Goal: Communication & Community: Answer question/provide support

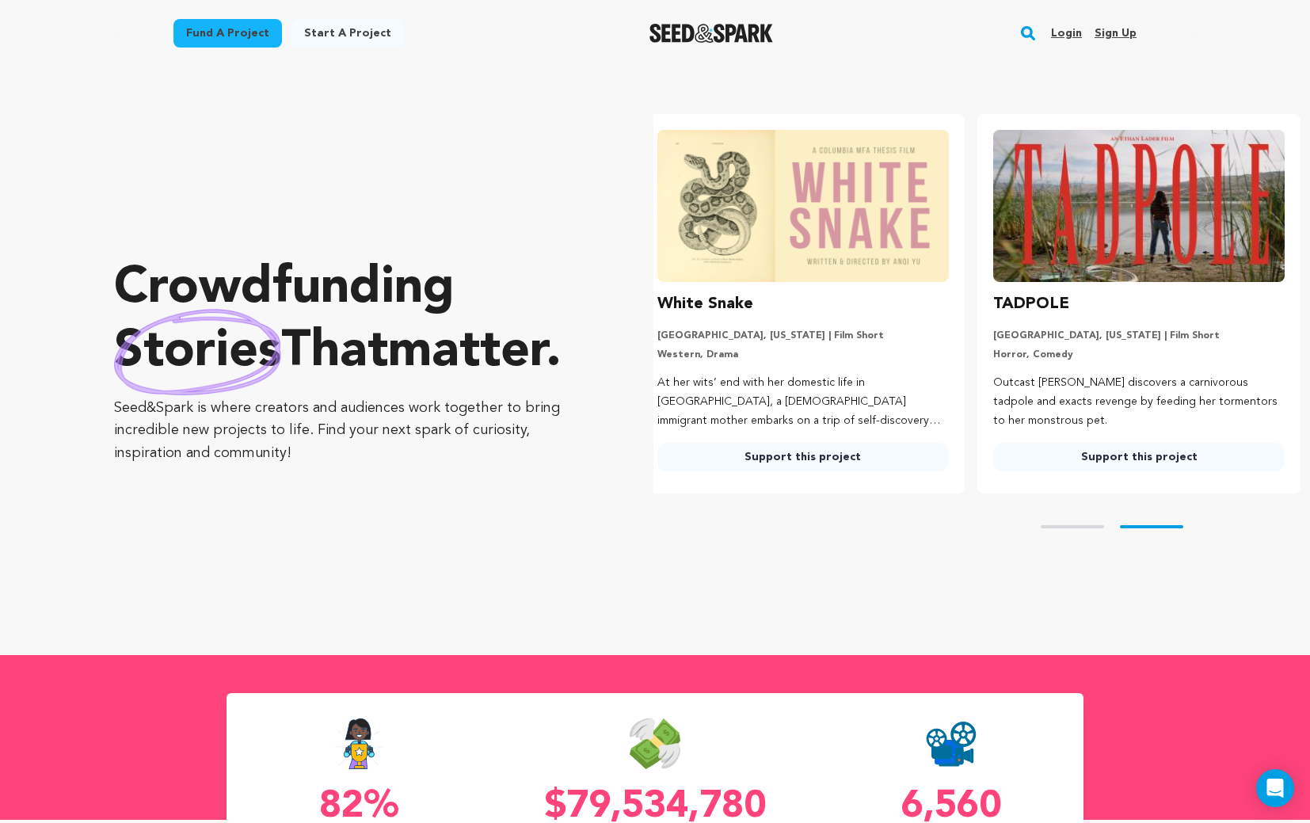
click at [1067, 39] on link "Login" at bounding box center [1066, 33] width 31 height 25
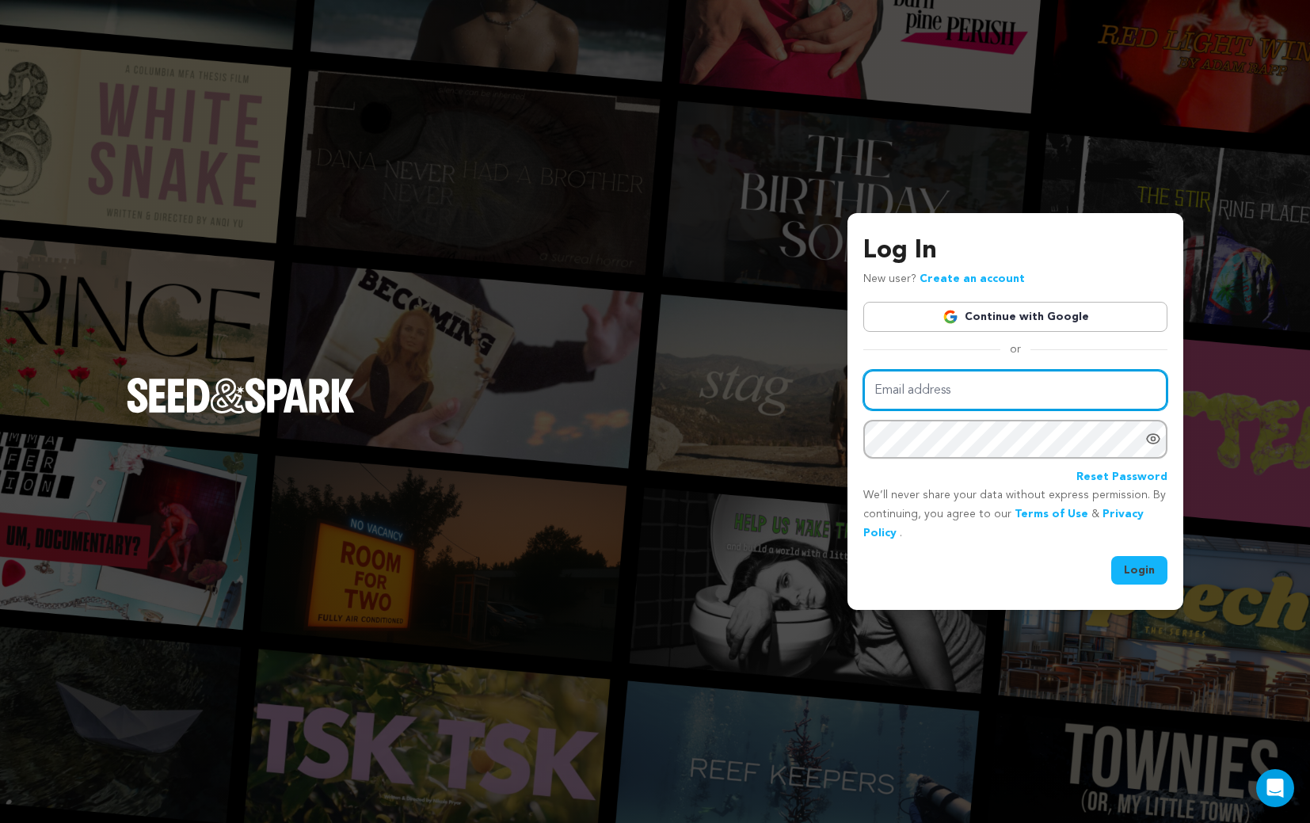
type input "ad3digital@gmail.com"
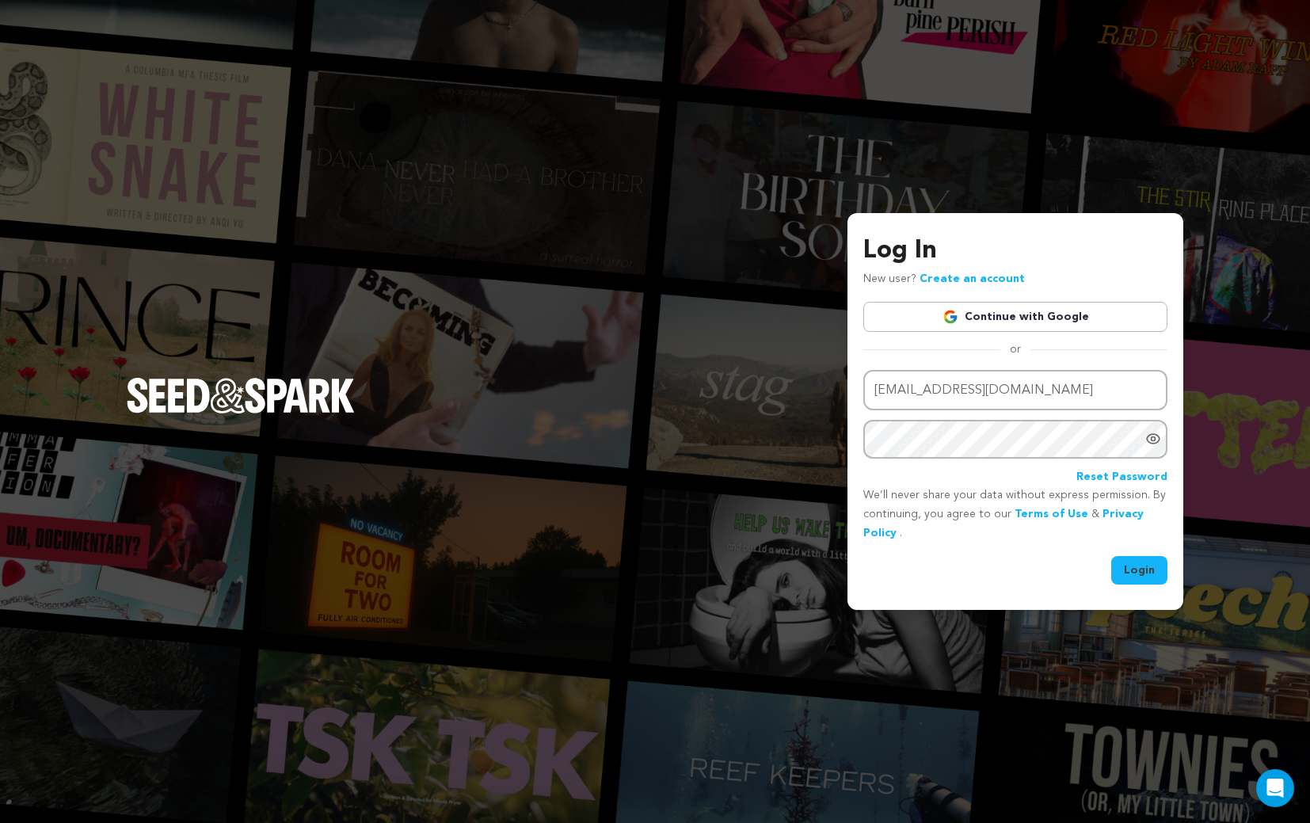
click at [1122, 570] on button "Login" at bounding box center [1139, 570] width 56 height 29
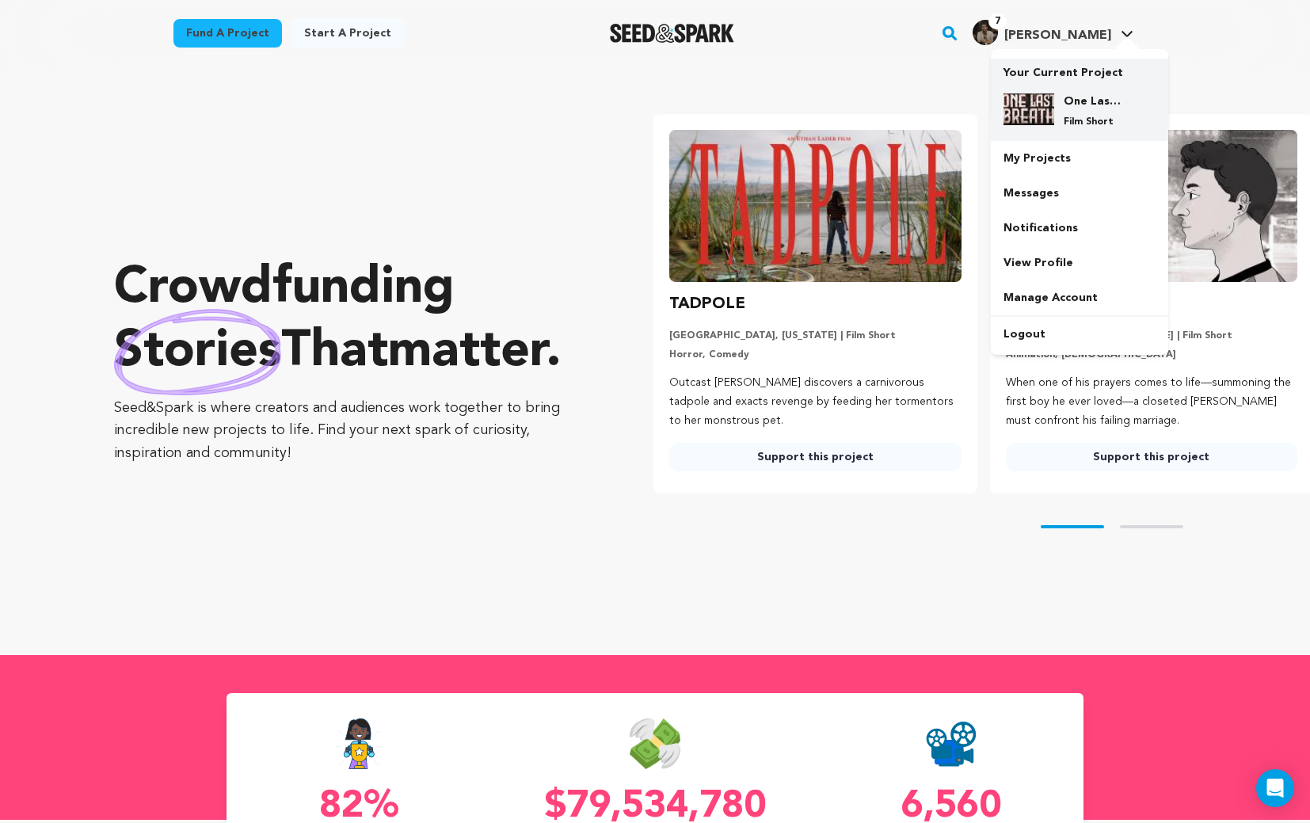
click at [1033, 120] on img at bounding box center [1028, 109] width 51 height 32
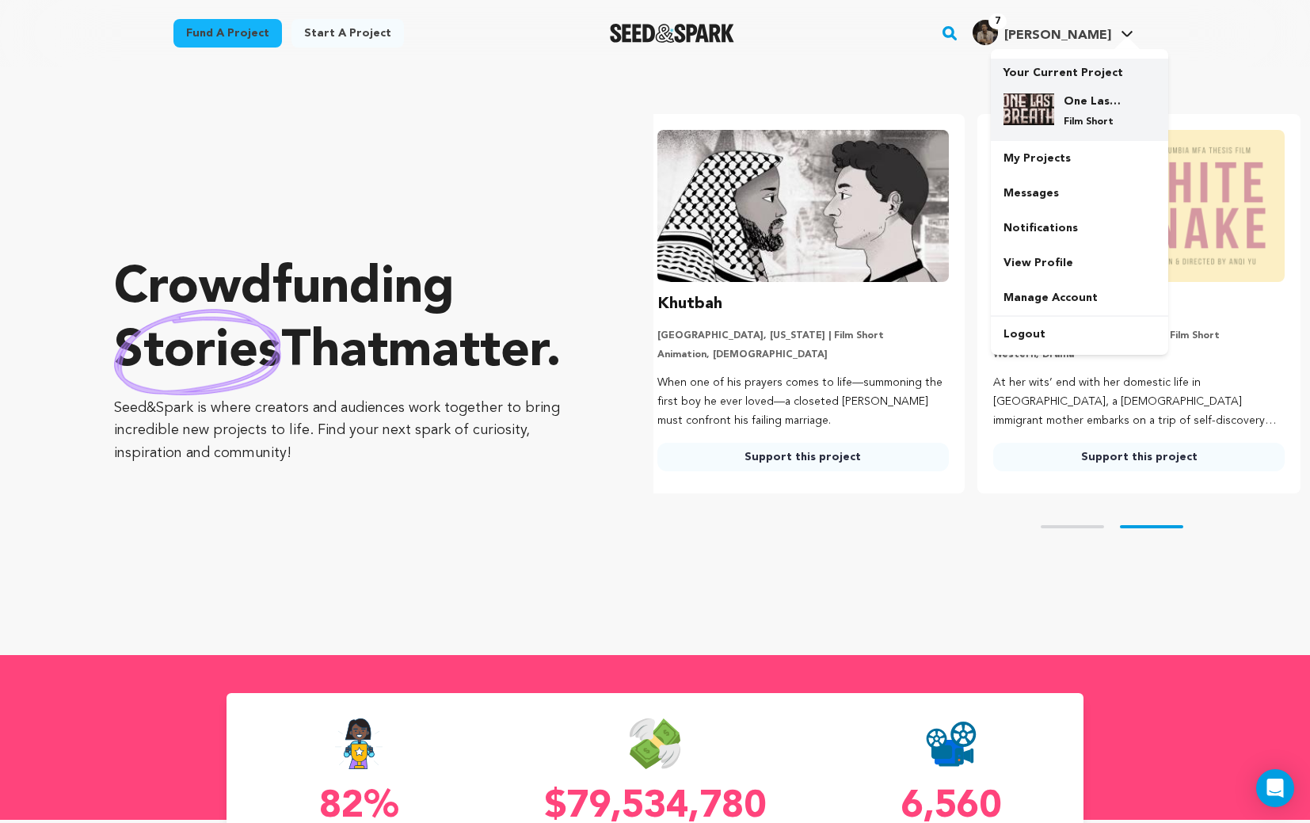
scroll to position [0, 348]
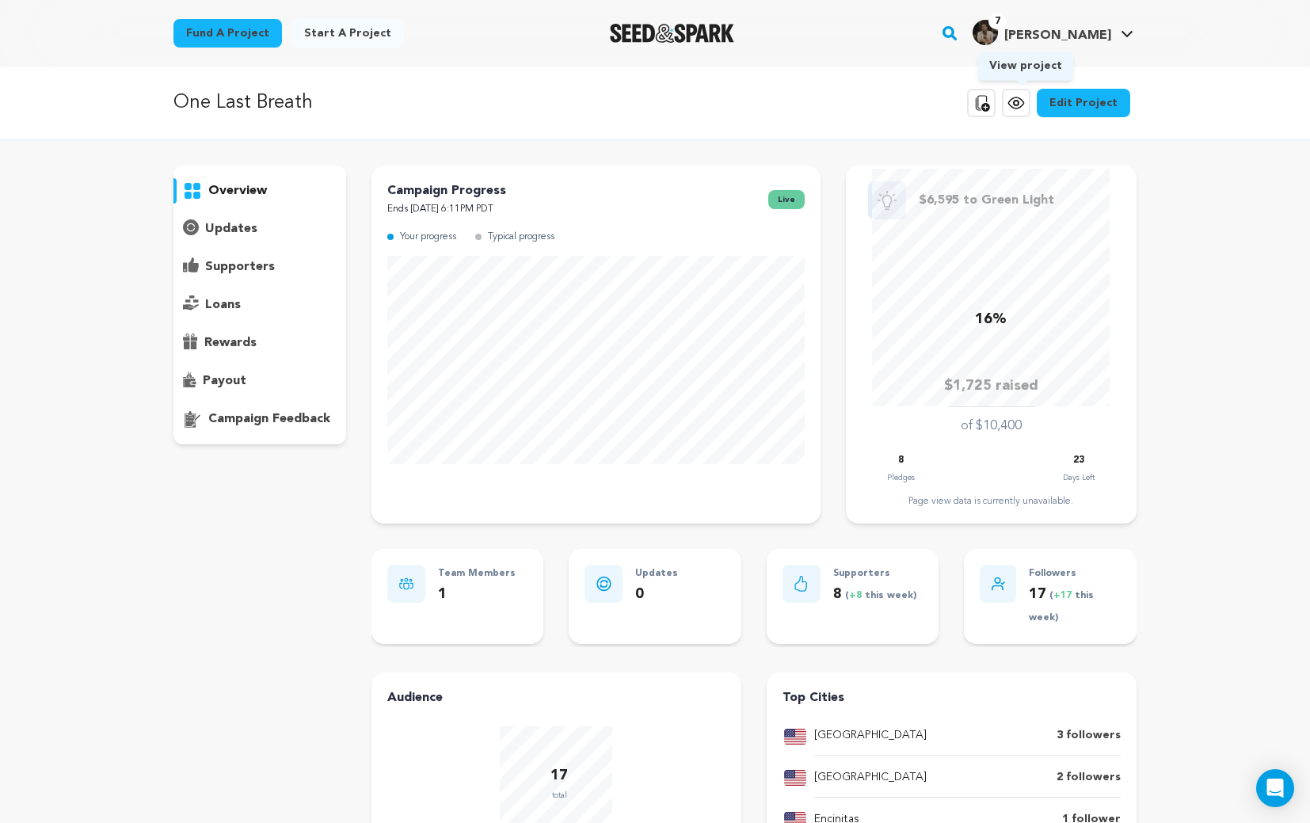
click at [1022, 107] on icon at bounding box center [1015, 102] width 19 height 19
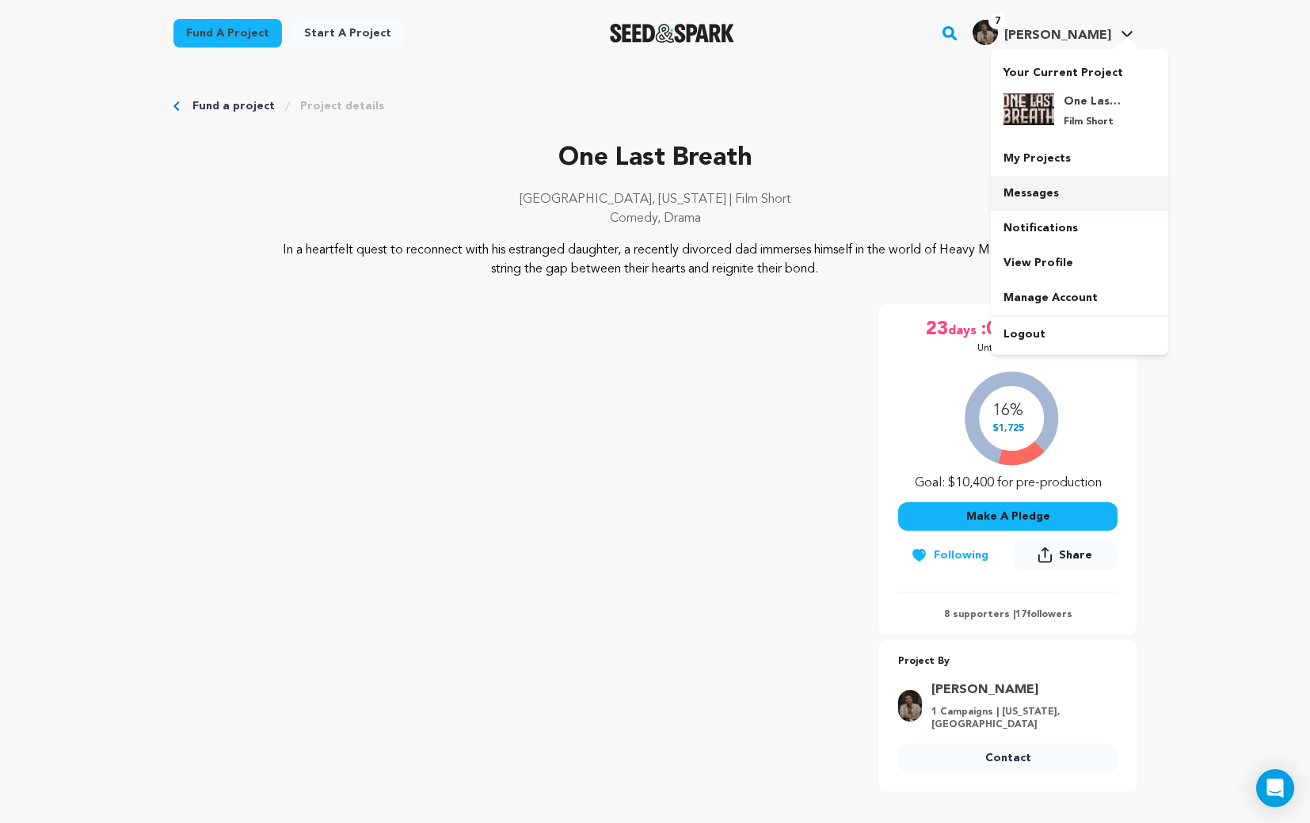
click at [1032, 179] on link "Messages" at bounding box center [1079, 193] width 177 height 35
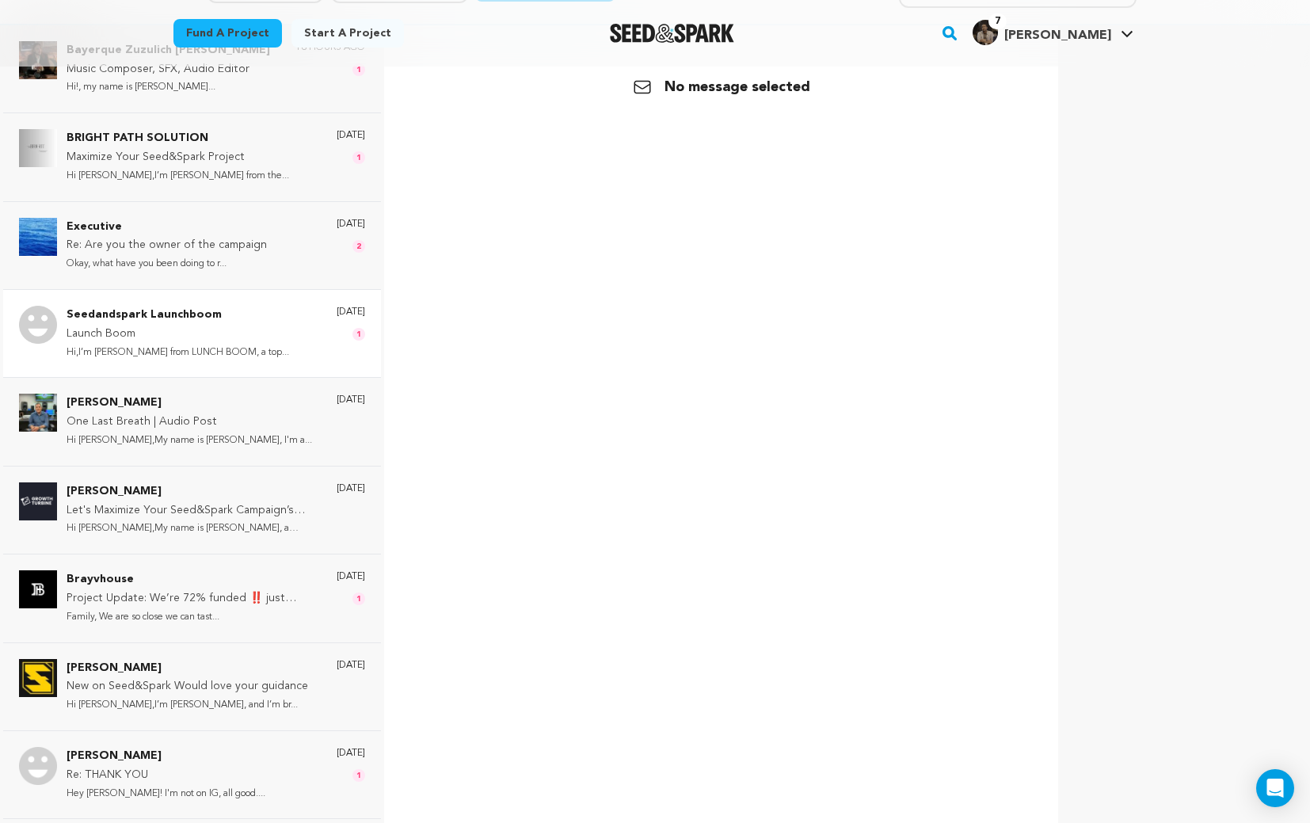
scroll to position [196, 0]
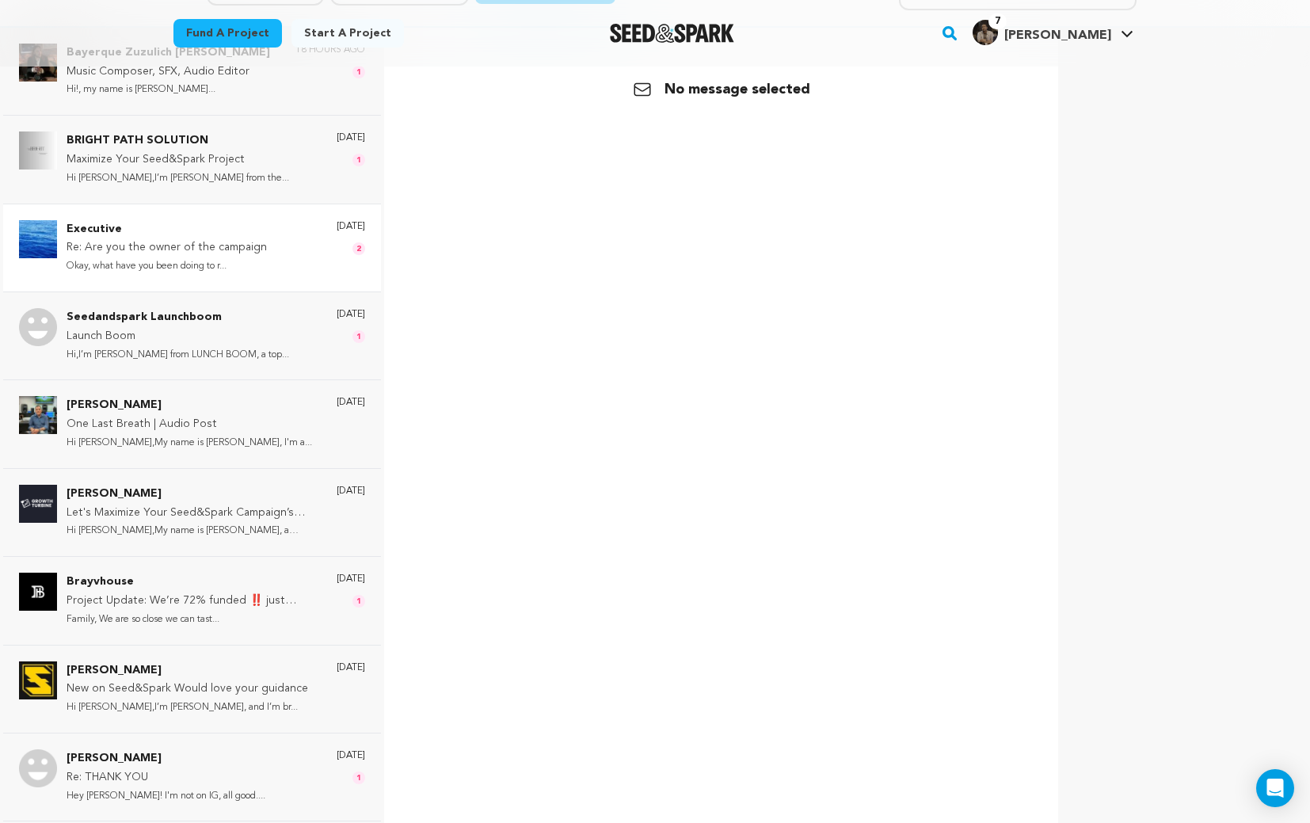
click at [248, 276] on div "Executive Re: Are you the owner of the campaign Okay, what have you been doing …" at bounding box center [192, 248] width 378 height 88
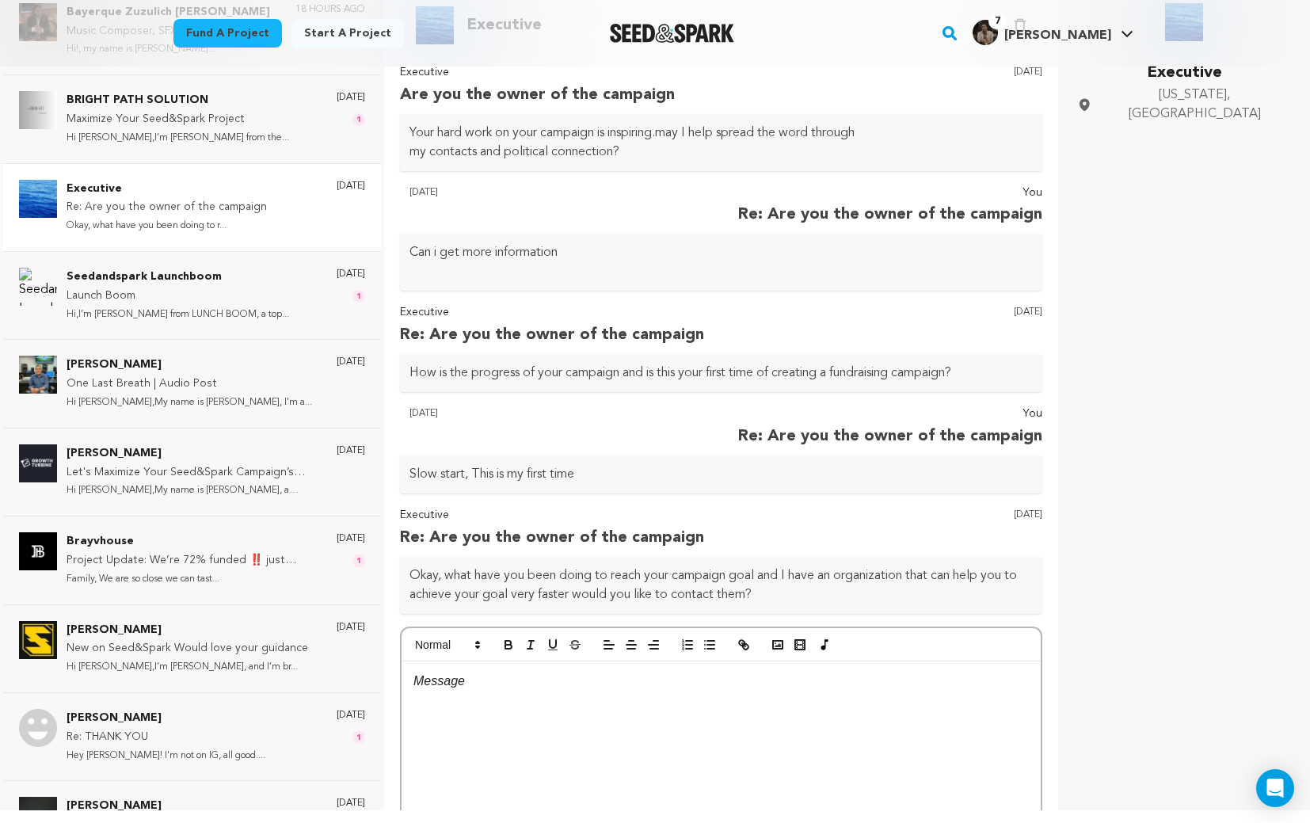
scroll to position [182, 0]
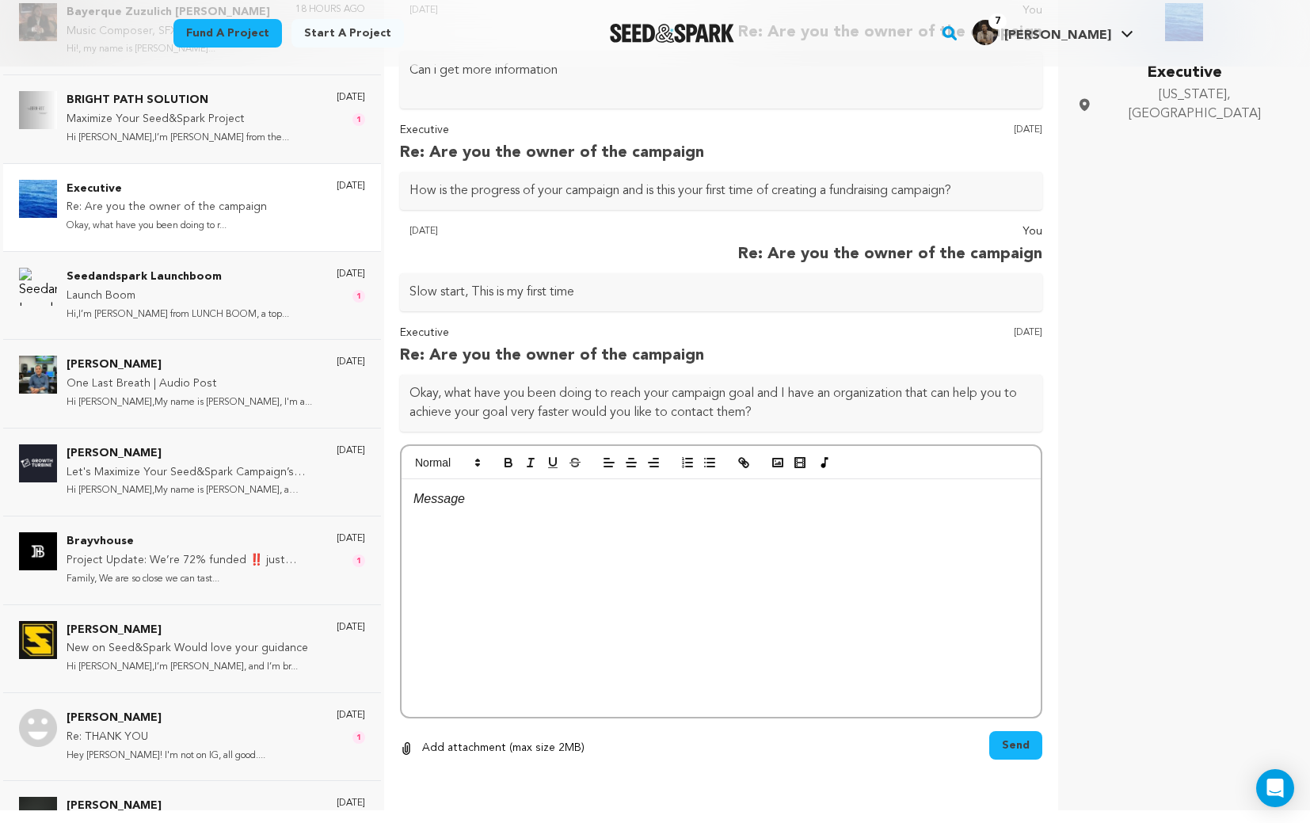
click at [523, 516] on div at bounding box center [720, 598] width 639 height 238
click at [1024, 752] on span "Send" at bounding box center [1016, 745] width 28 height 16
